Goal: Find specific page/section: Find specific page/section

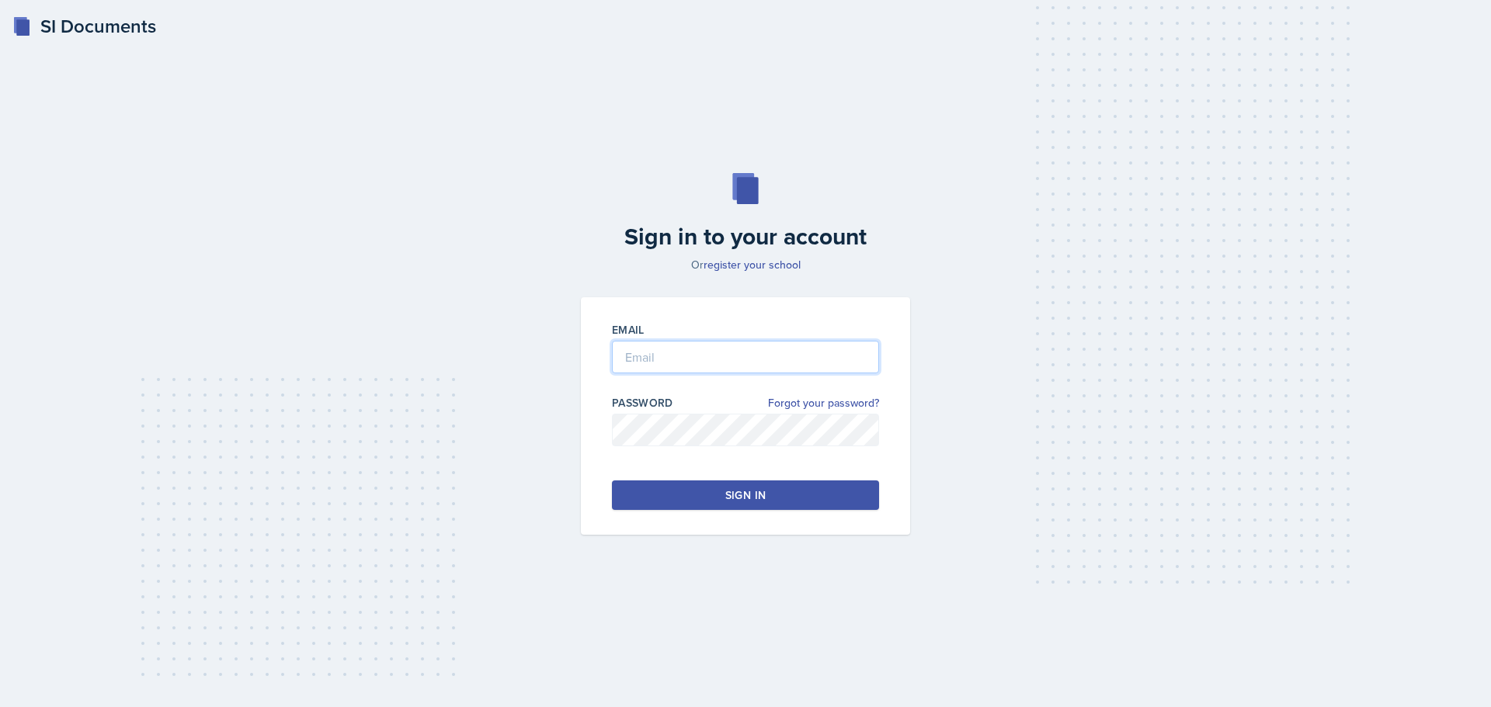
click at [679, 356] on input "email" at bounding box center [745, 357] width 267 height 33
type input "[EMAIL_ADDRESS][DOMAIN_NAME]"
click at [685, 447] on div at bounding box center [745, 455] width 267 height 16
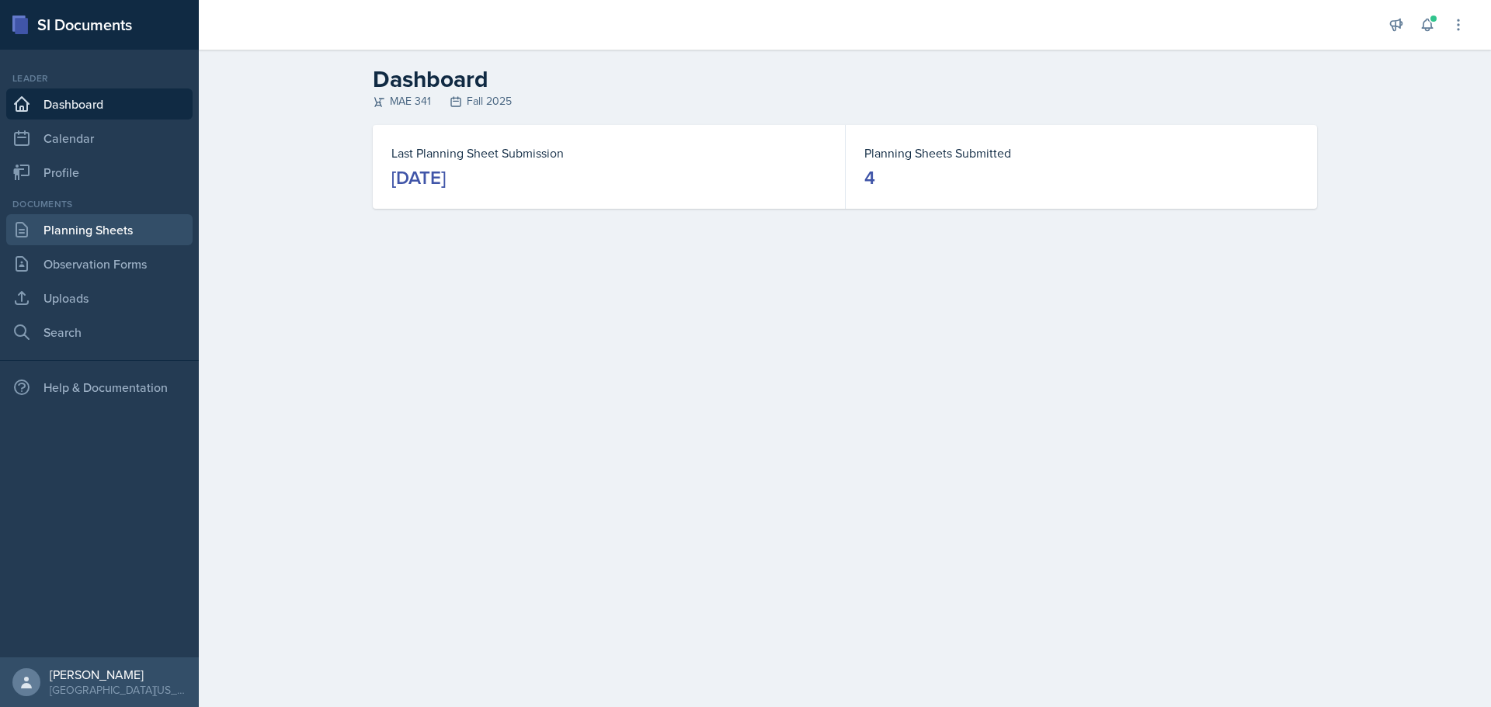
click at [73, 232] on link "Planning Sheets" at bounding box center [99, 229] width 186 height 31
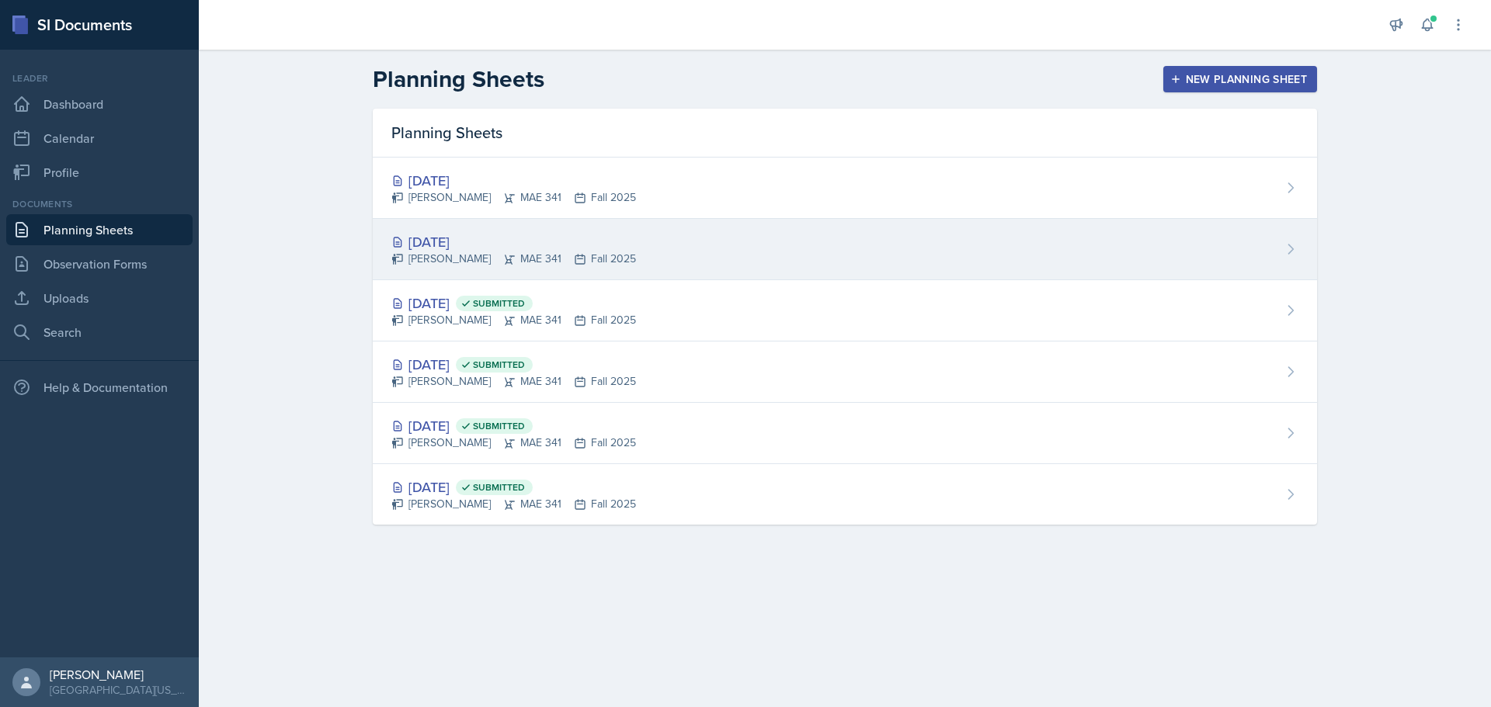
click at [655, 252] on div "[DATE] [PERSON_NAME] MAE 341 Fall 2025" at bounding box center [845, 249] width 944 height 61
